Goal: Task Accomplishment & Management: Complete application form

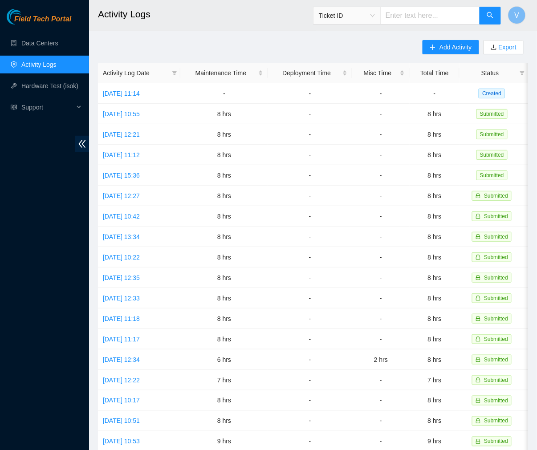
click at [295, 39] on main "Activity Logs Ticket ID V Add Activity Export Activity Log Date Maintenance Tim…" at bounding box center [313, 265] width 448 height 531
click at [239, 10] on h2 "Activity Logs" at bounding box center [280, 14] width 364 height 29
click at [140, 92] on link "Thu, 11 Sep 2025 11:14" at bounding box center [121, 93] width 37 height 7
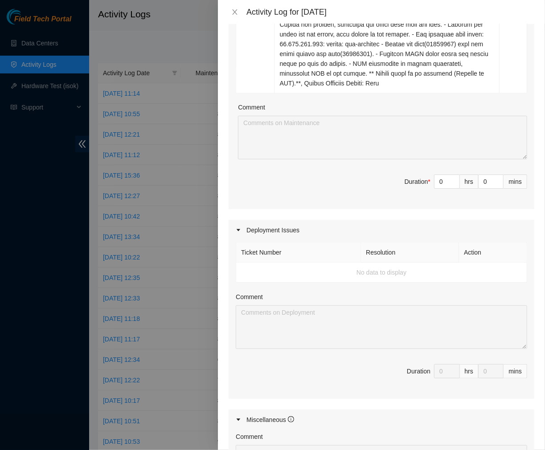
scroll to position [531, 0]
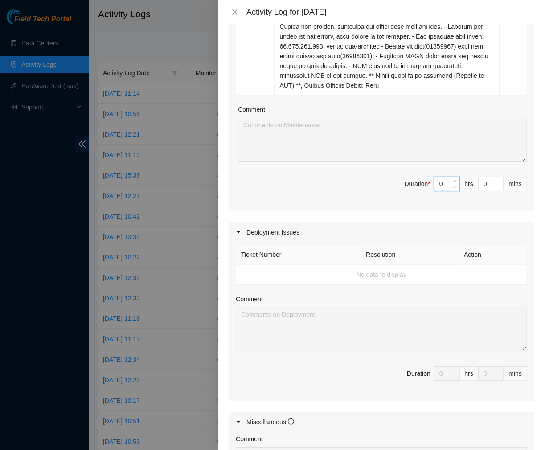
drag, startPoint x: 439, startPoint y: 181, endPoint x: 402, endPoint y: 186, distance: 37.4
click at [402, 186] on span "Duration * 0 hrs 0 mins" at bounding box center [381, 189] width 291 height 25
type input "8"
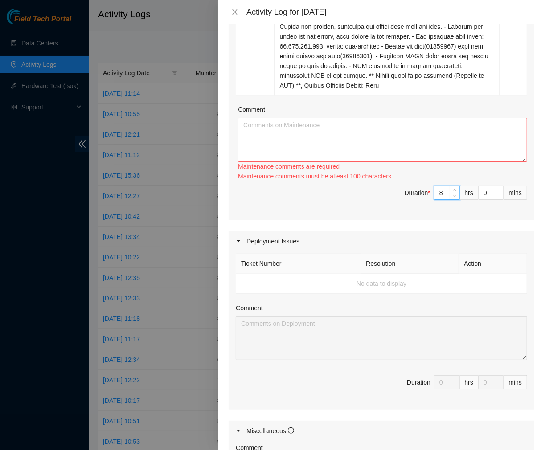
type input "8"
click at [355, 136] on textarea "Comment" at bounding box center [382, 140] width 289 height 44
paste textarea "Ticket #: B-V-5VBRLSF - Ran hardware test: 23.1.97.148: failed: unpingable - Up…"
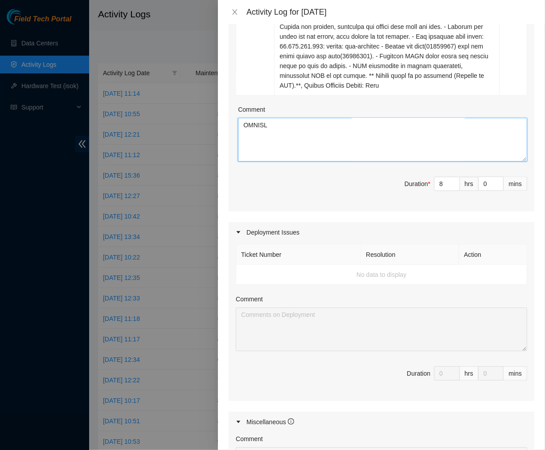
scroll to position [323, 0]
click at [308, 140] on textarea "Comment" at bounding box center [382, 140] width 289 height 44
click at [255, 148] on textarea "Comment" at bounding box center [382, 140] width 289 height 44
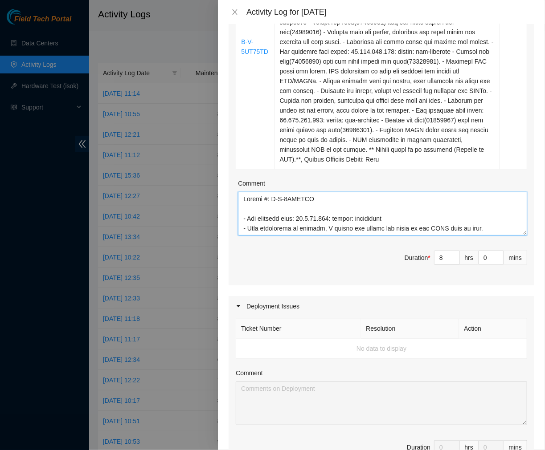
scroll to position [456, 0]
type textarea "Ticket #: B-V-5VBRLSF - Ran hardware test: 23.1.97.148: failed: unpingable - Up…"
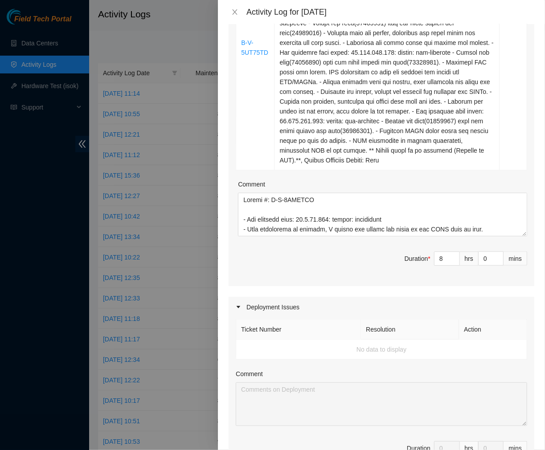
click at [228, 127] on div "Note: This activity log is for informational purposes only. You will not be pai…" at bounding box center [381, 237] width 327 height 426
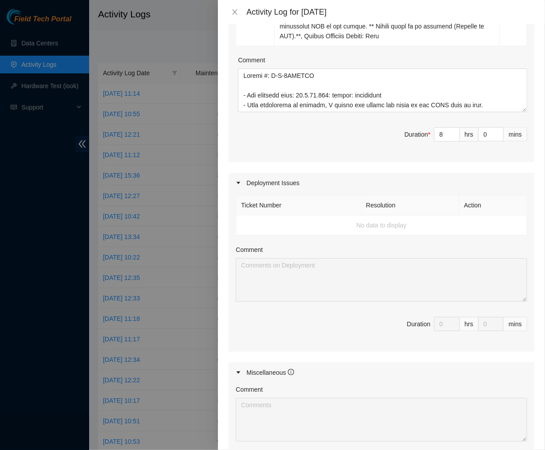
scroll to position [580, 0]
click at [342, 134] on span "Duration * 8 hrs 0 mins" at bounding box center [381, 140] width 291 height 25
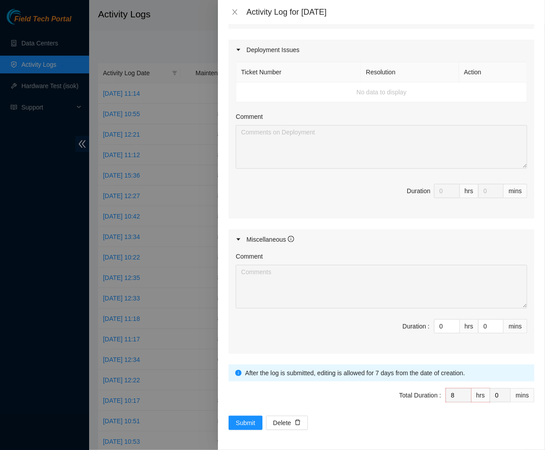
click at [352, 107] on div "Ticket Number Resolution Action No data to display Comment Duration 0 hrs 0 mins" at bounding box center [382, 139] width 306 height 158
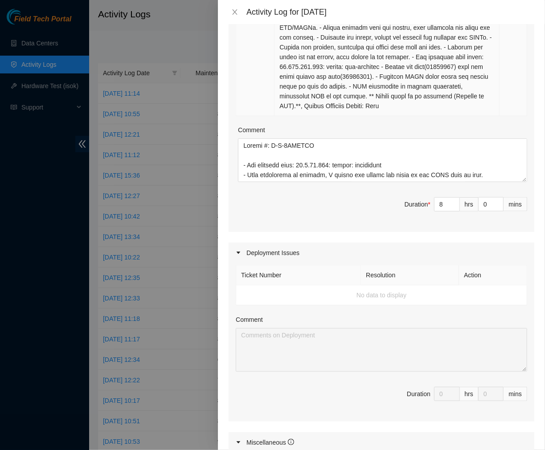
scroll to position [510, 0]
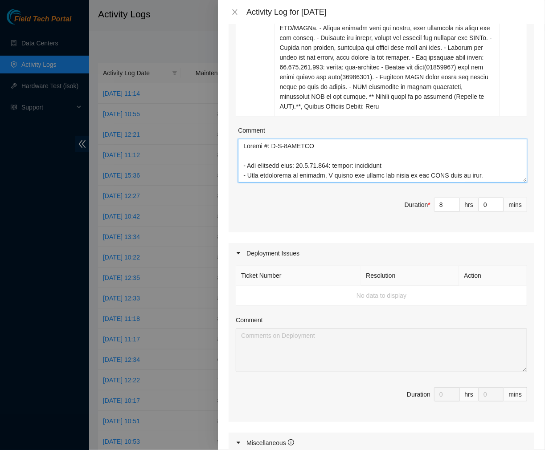
click at [486, 176] on textarea "Comment" at bounding box center [382, 161] width 289 height 44
click at [483, 163] on textarea "Comment" at bounding box center [382, 161] width 289 height 44
click at [491, 176] on textarea "Comment" at bounding box center [382, 161] width 289 height 44
